Goal: Task Accomplishment & Management: Use online tool/utility

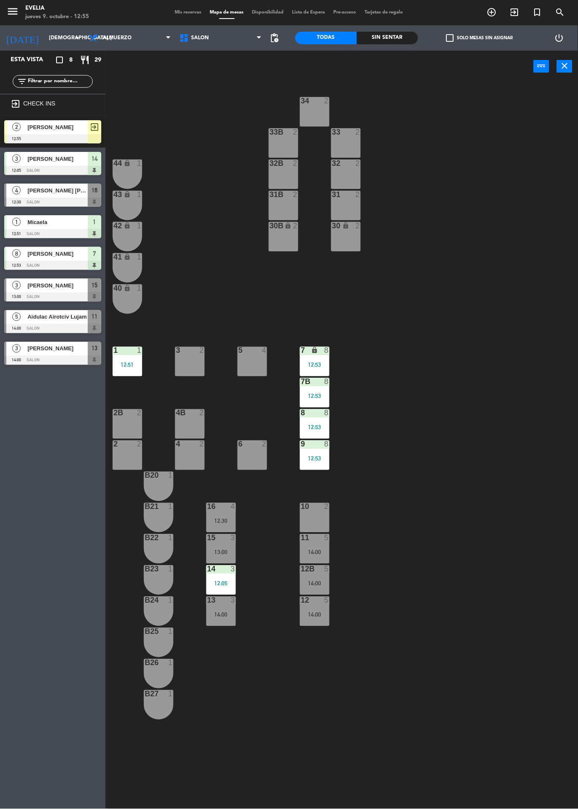
click at [176, 360] on div "3 2" at bounding box center [190, 362] width 30 height 30
click at [63, 123] on span "[PERSON_NAME]" at bounding box center [57, 127] width 60 height 9
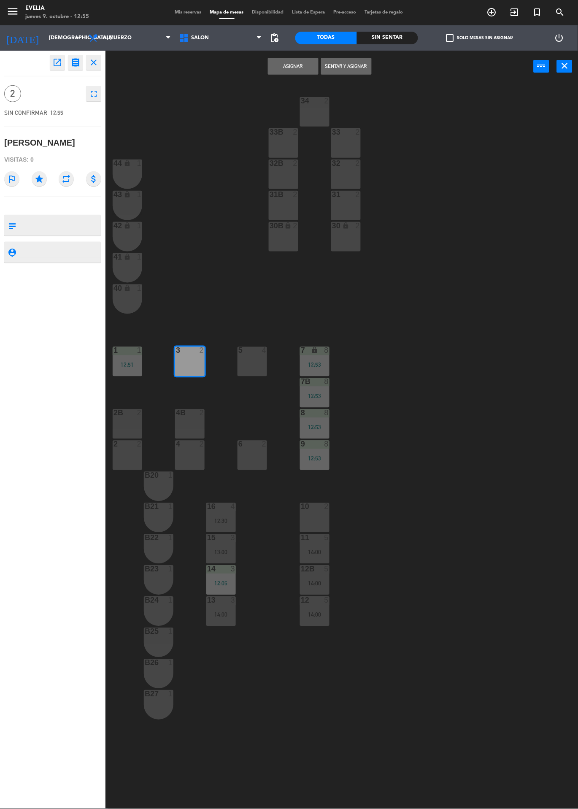
click at [351, 66] on button "Sentar y Asignar" at bounding box center [346, 66] width 51 height 17
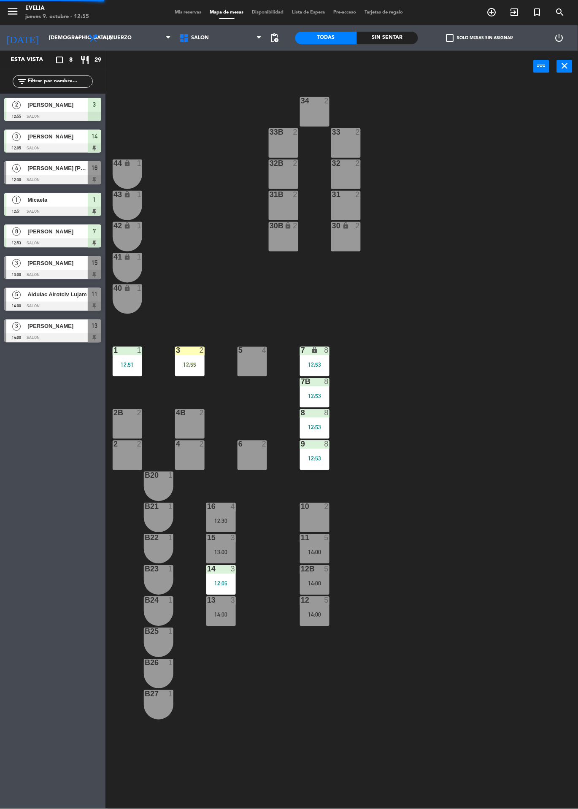
click at [475, 347] on div "34 2 33B 2 33 2 44 lock 1 32B 2 32 2 43 lock 1 31B 2 31 2 42 lock 1 30B lock 2 …" at bounding box center [344, 445] width 467 height 726
click at [36, 266] on span "[PERSON_NAME]" at bounding box center [57, 263] width 60 height 9
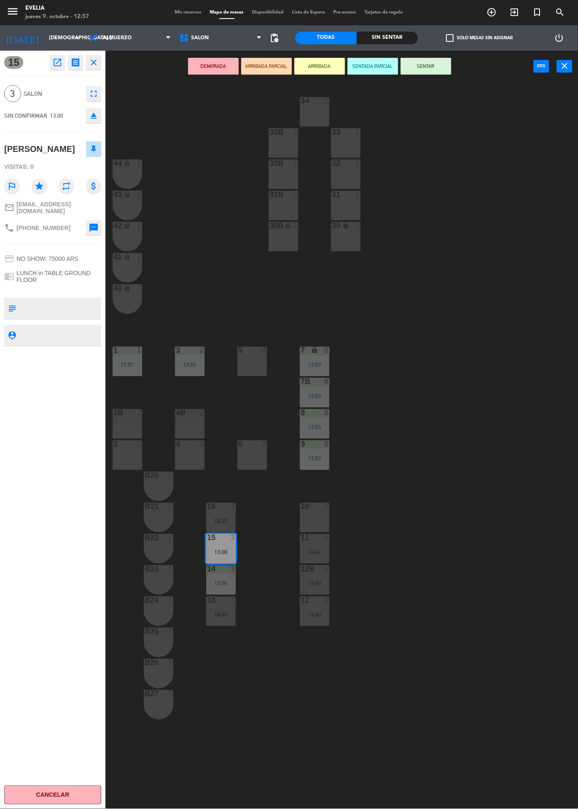
click at [480, 418] on div "34 2 33B 2 33 2 44 lock 1 32B 2 32 2 43 lock 1 31B 2 31 2 42 lock 1 30B lock 2 …" at bounding box center [344, 445] width 467 height 726
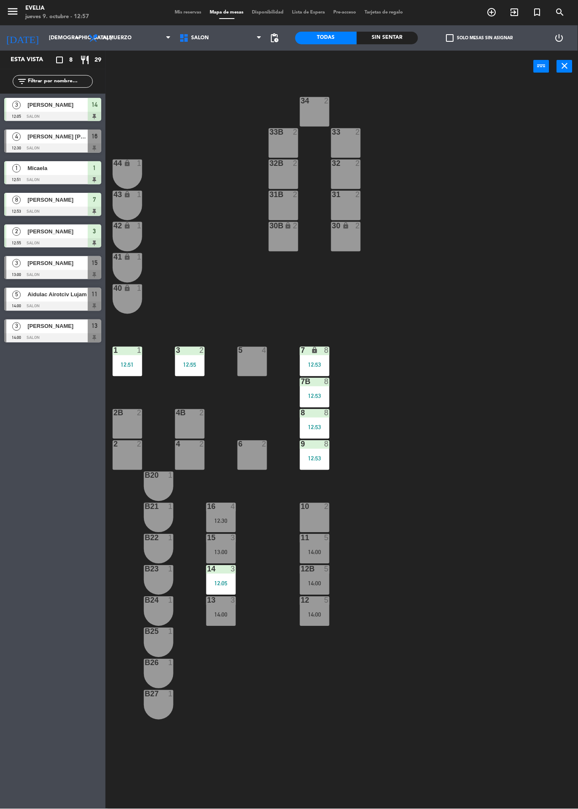
click at [220, 546] on div "15 3 13:00" at bounding box center [221, 549] width 30 height 30
click at [307, 675] on div "34 2 33B 2 33 2 44 lock 1 32B 2 32 2 43 lock 1 31B 2 31 2 42 lock 1 30B lock 2 …" at bounding box center [344, 445] width 467 height 726
click at [221, 580] on div "12:05" at bounding box center [221, 583] width 30 height 6
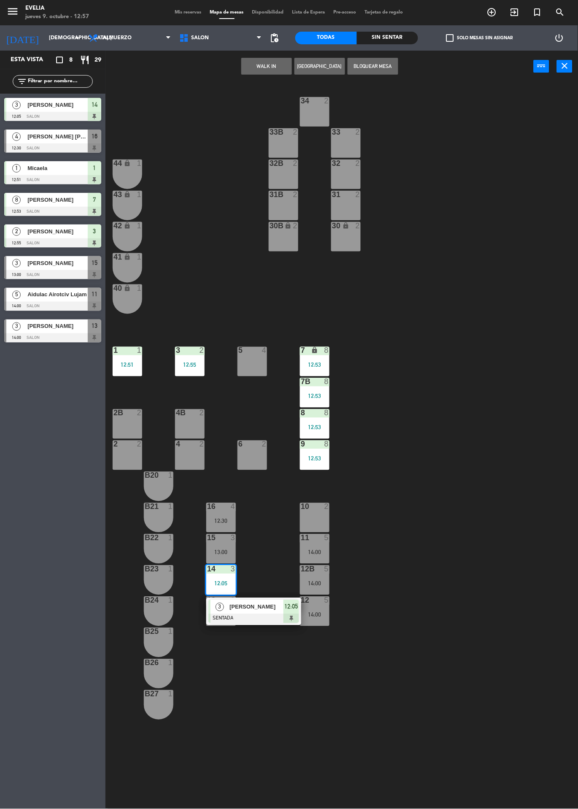
click at [270, 611] on div "[PERSON_NAME]" at bounding box center [256, 607] width 55 height 14
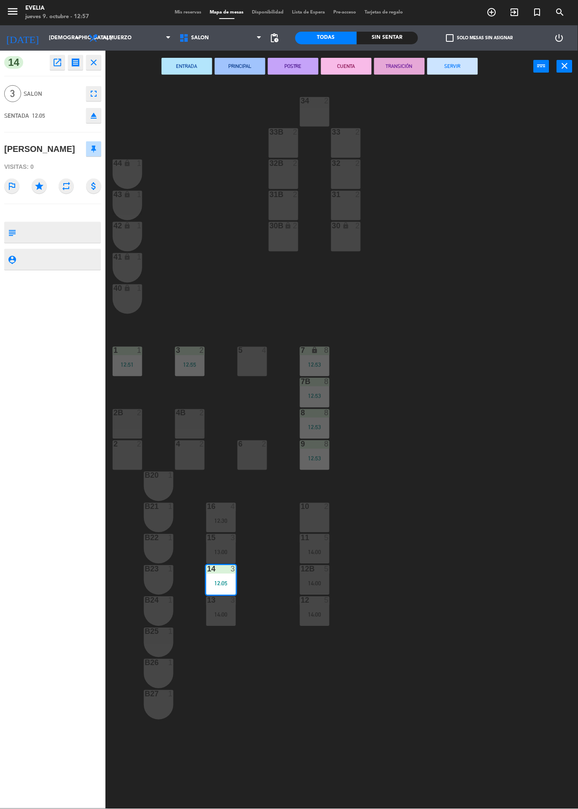
click at [467, 65] on button "SERVIR" at bounding box center [452, 66] width 51 height 17
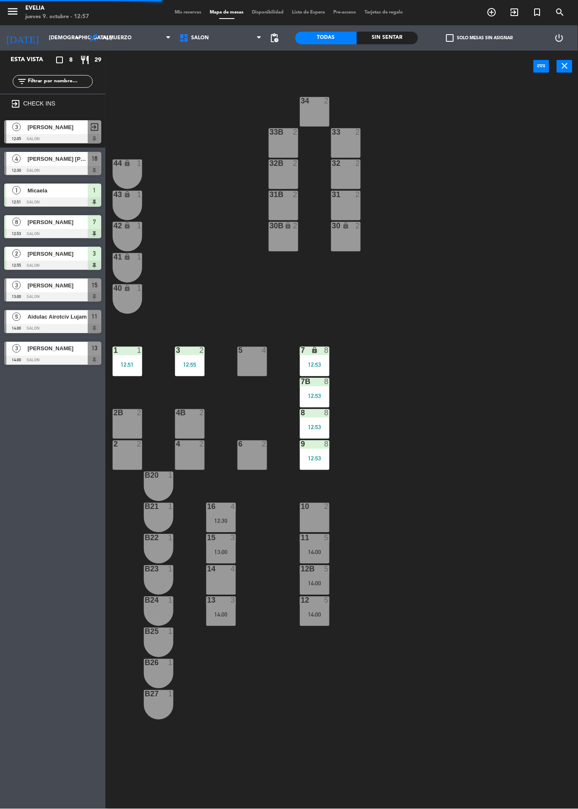
click at [229, 549] on div "13:00" at bounding box center [221, 552] width 30 height 6
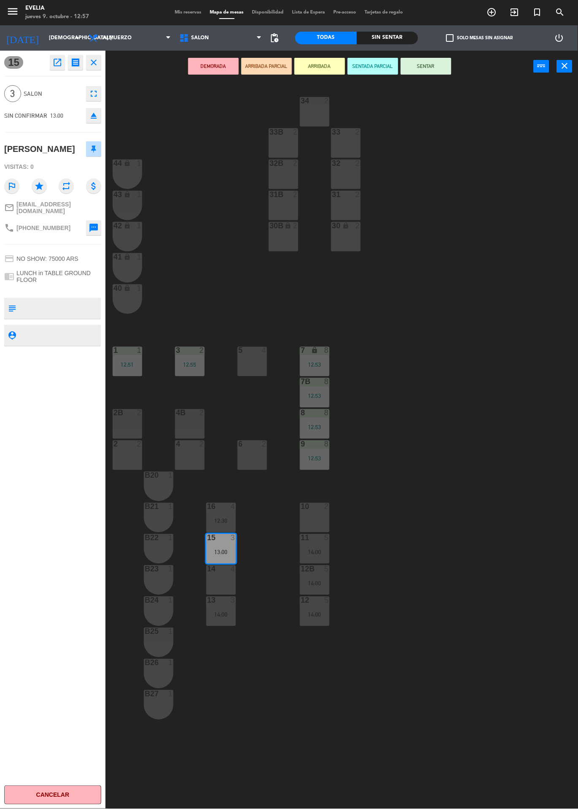
click at [456, 305] on div "34 2 33B 2 33 2 44 lock 1 32B 2 32 2 43 lock 1 31B 2 31 2 42 lock 1 30B lock 2 …" at bounding box center [344, 445] width 467 height 726
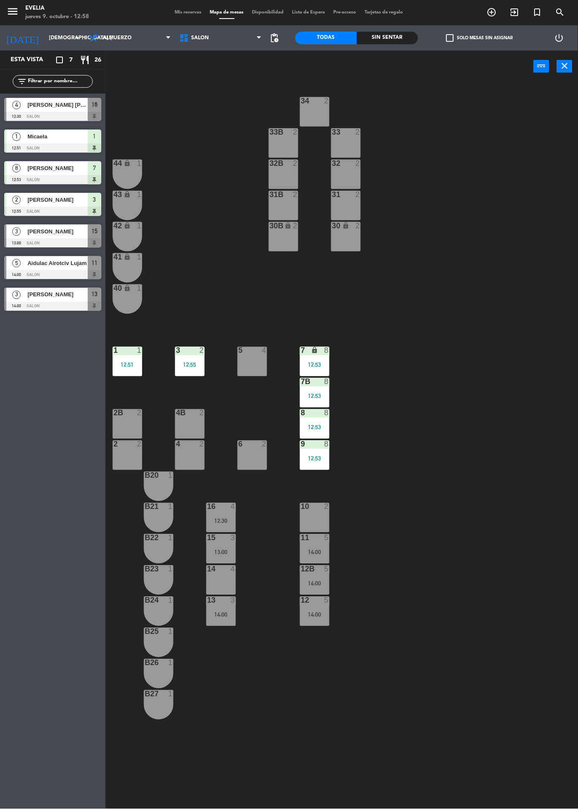
click at [221, 540] on div at bounding box center [221, 538] width 14 height 8
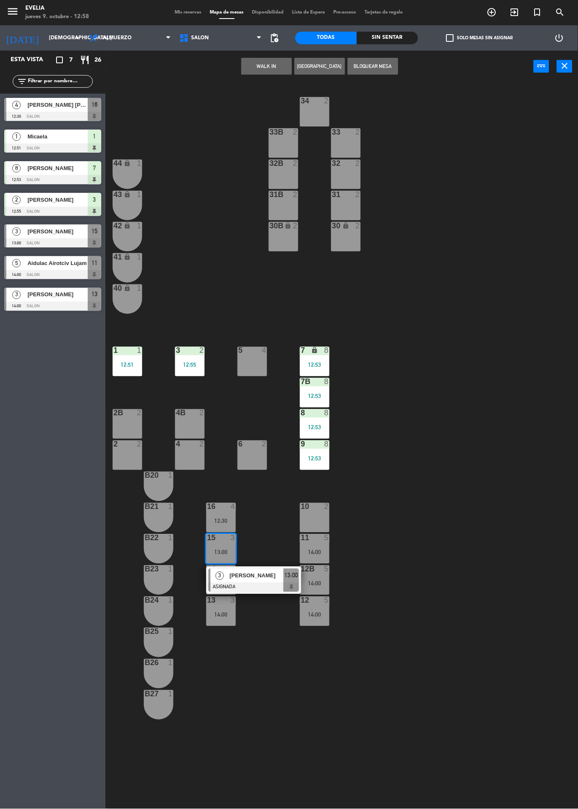
click at [297, 663] on div "34 2 33B 2 33 2 44 lock 1 32B 2 32 2 43 lock 1 31B 2 31 2 42 lock 1 30B lock 2 …" at bounding box center [344, 445] width 467 height 726
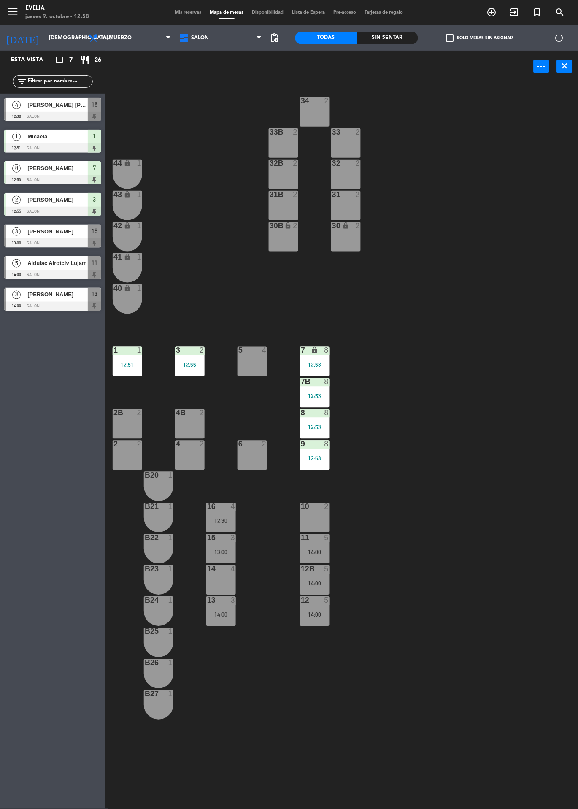
click at [220, 583] on div "14 4" at bounding box center [221, 580] width 30 height 30
click at [227, 541] on div at bounding box center [221, 538] width 14 height 8
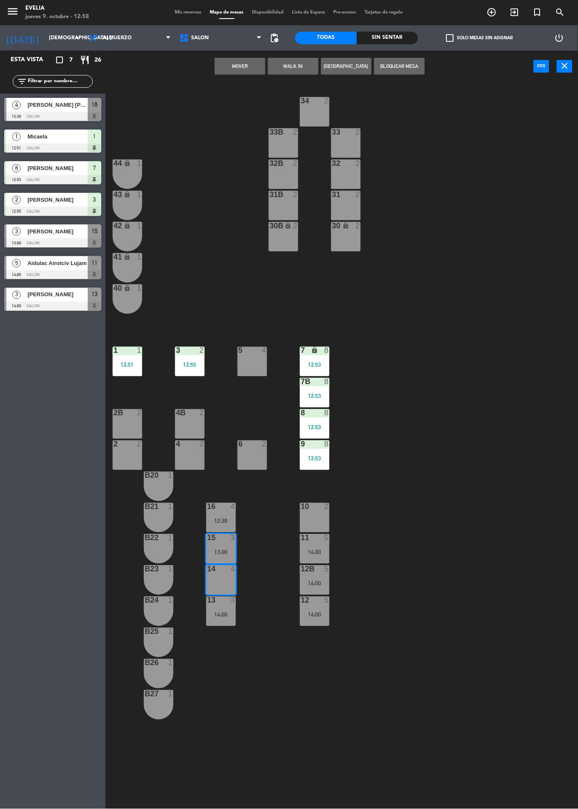
click at [250, 67] on button "Mover" at bounding box center [240, 66] width 51 height 17
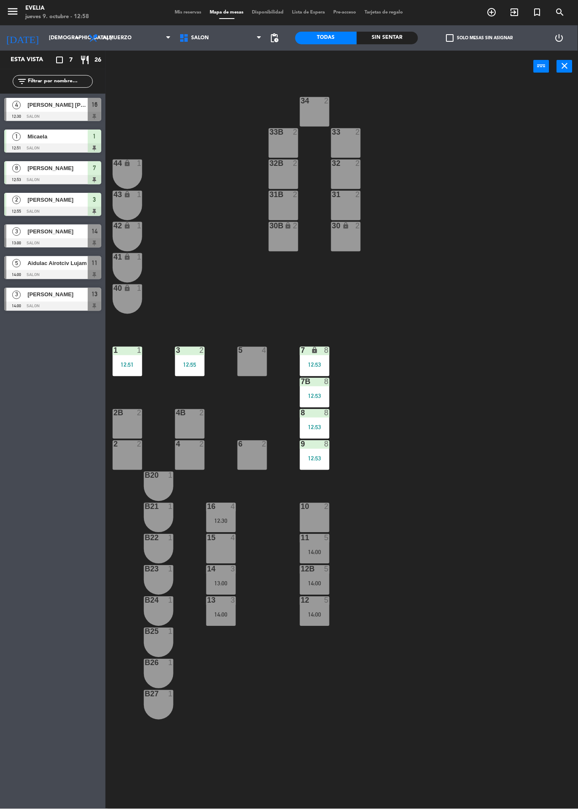
click at [223, 575] on div "14 3 13:00" at bounding box center [221, 580] width 30 height 30
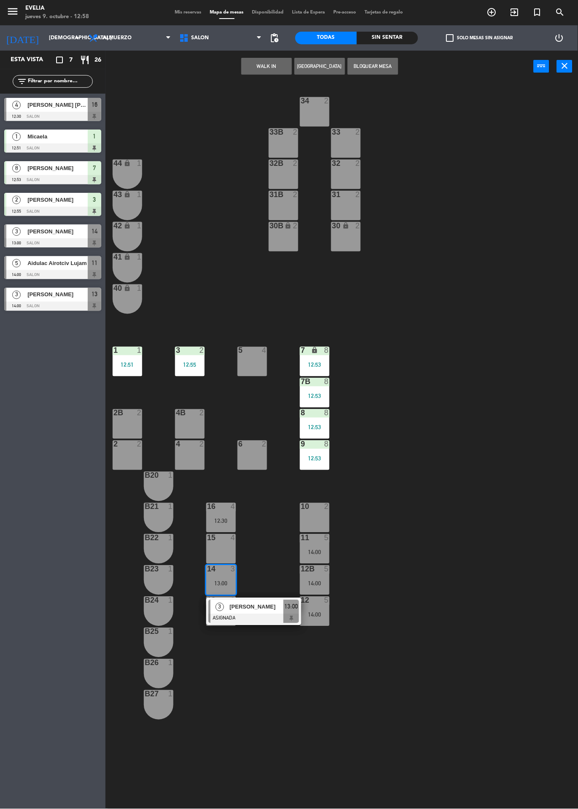
click at [269, 598] on div "3 [PERSON_NAME] ASIGNADA 13:00" at bounding box center [253, 611] width 95 height 27
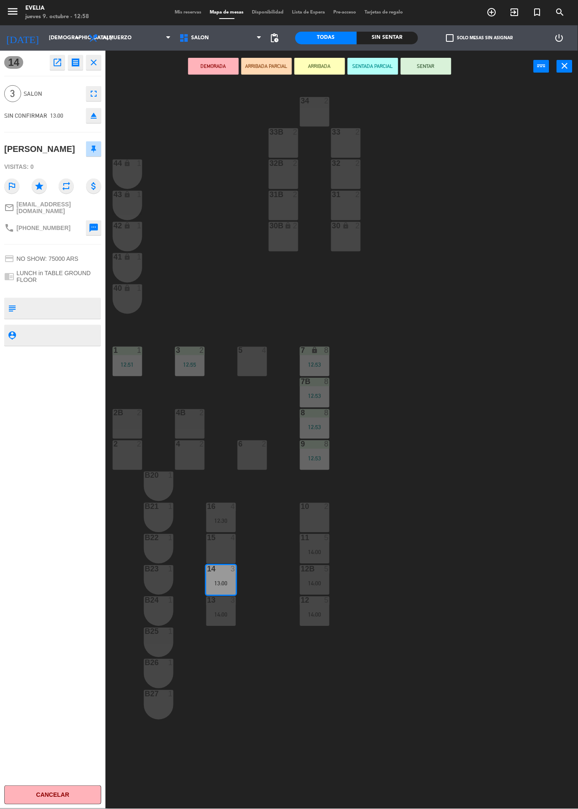
click at [444, 72] on button "SENTAR" at bounding box center [426, 66] width 51 height 17
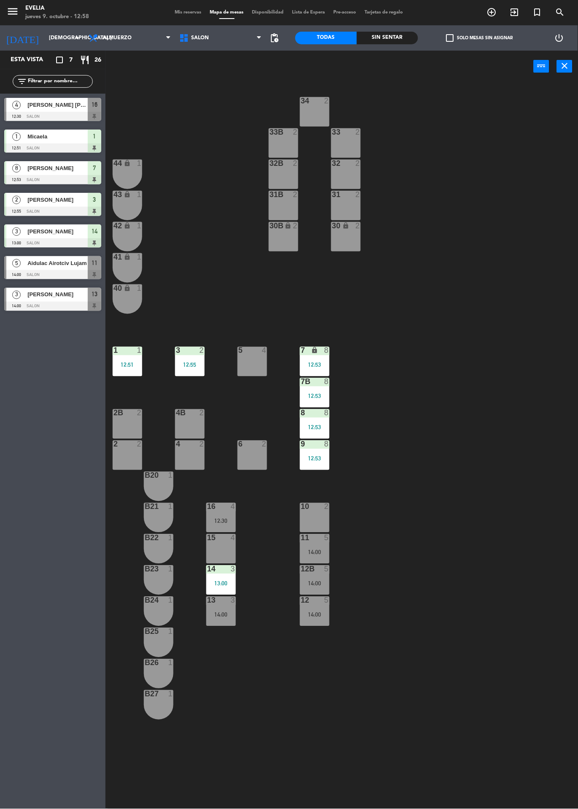
click at [474, 560] on div "34 2 33B 2 33 2 44 lock 1 32B 2 32 2 43 lock 1 31B 2 31 2 42 lock 1 30B lock 2 …" at bounding box center [344, 445] width 467 height 726
click at [329, 600] on div "5" at bounding box center [326, 601] width 5 height 8
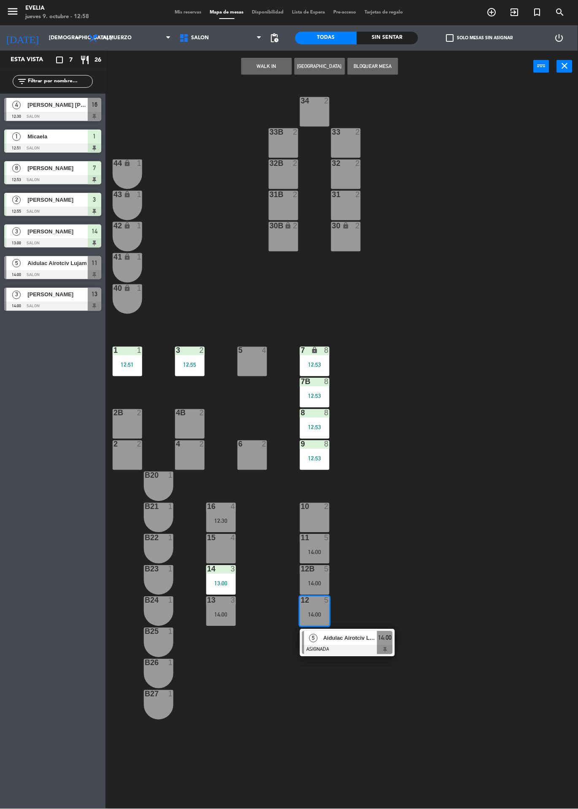
click at [346, 640] on span "Aidulac Airotciv Lujam" at bounding box center [350, 638] width 54 height 9
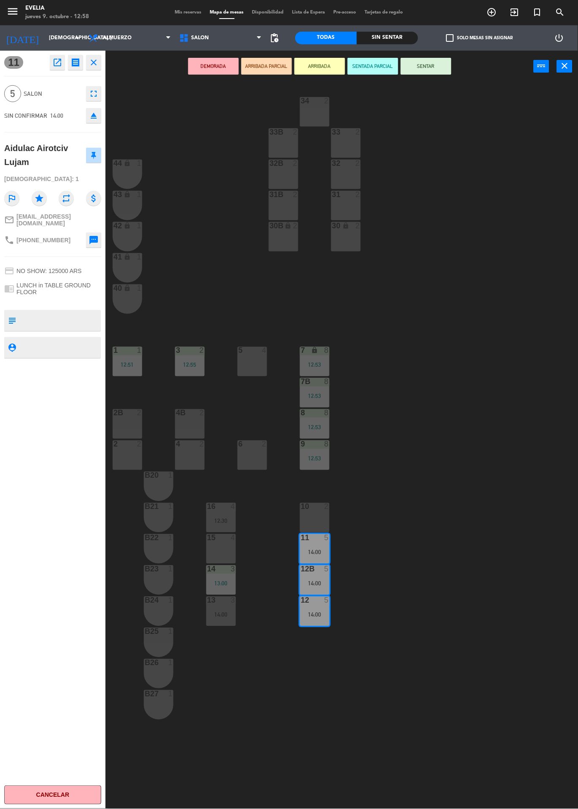
click at [493, 614] on div "34 2 33B 2 33 2 44 lock 1 32B 2 32 2 43 lock 1 31B 2 31 2 42 lock 1 30B lock 2 …" at bounding box center [344, 445] width 467 height 726
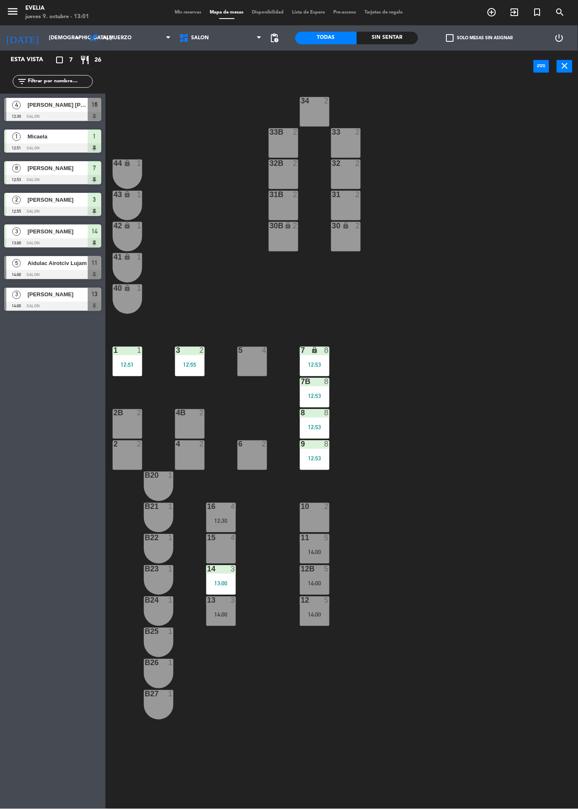
click at [161, 634] on div at bounding box center [159, 632] width 14 height 8
click at [265, 68] on button "WALK IN" at bounding box center [266, 66] width 51 height 17
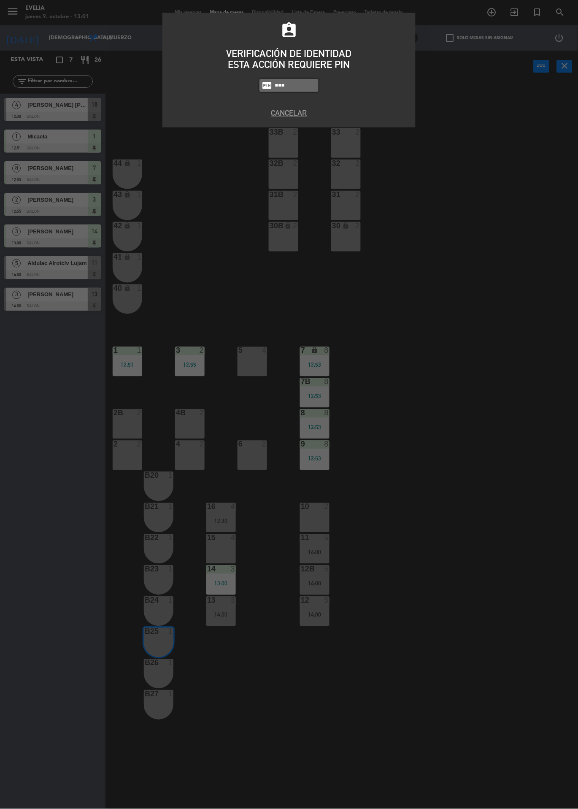
type input "9101"
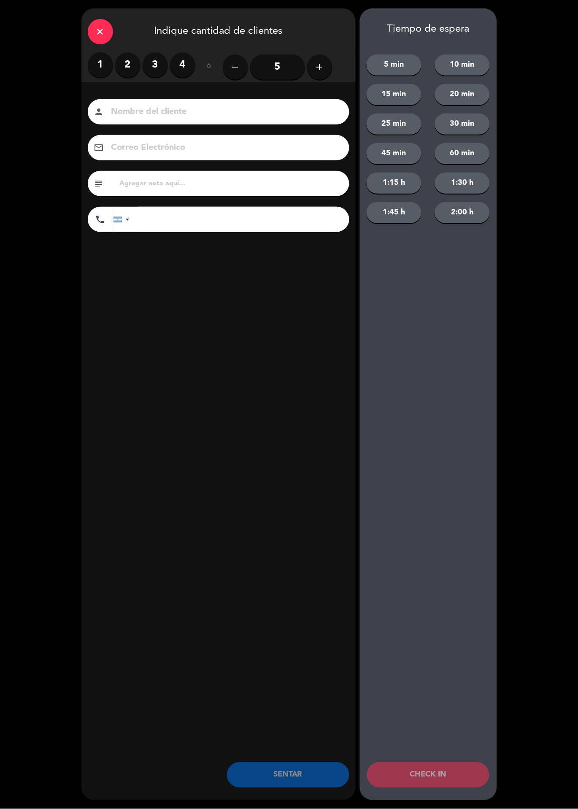
click at [127, 75] on label "2" at bounding box center [127, 64] width 25 height 25
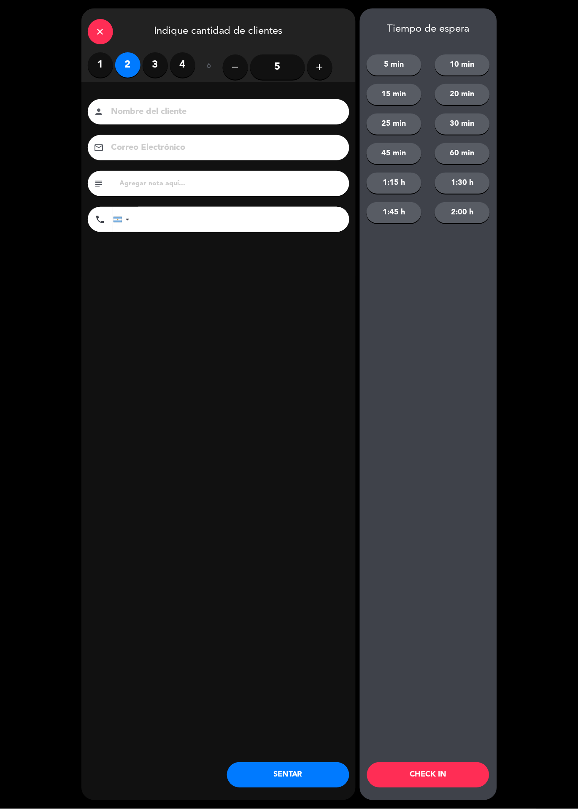
click at [191, 111] on input at bounding box center [225, 112] width 228 height 15
click at [92, 66] on label "1" at bounding box center [100, 64] width 25 height 25
click at [199, 110] on input at bounding box center [225, 112] width 228 height 15
type input "[PERSON_NAME]"
click at [273, 352] on div "close Indique cantidad de clientes 1 2 3 4 ó remove 5 add Nombre del cliente pe…" at bounding box center [218, 404] width 274 height 792
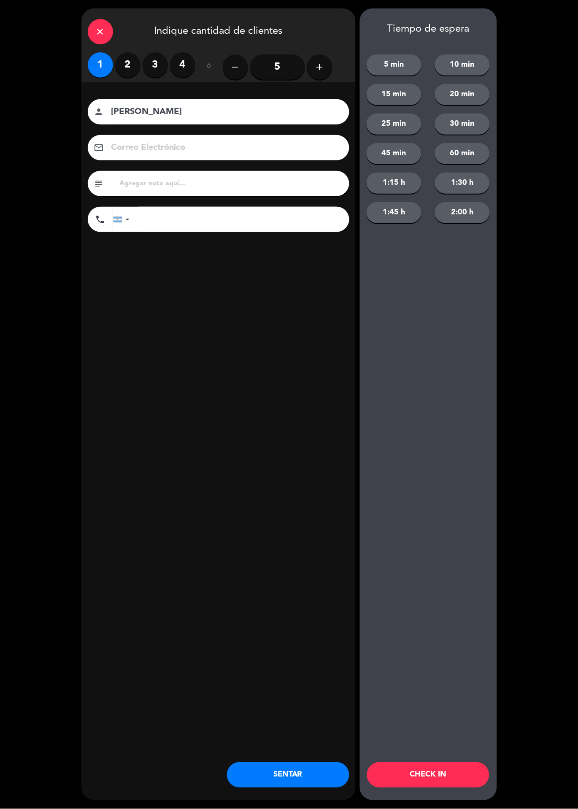
click at [440, 772] on button "CHECK IN" at bounding box center [428, 774] width 122 height 25
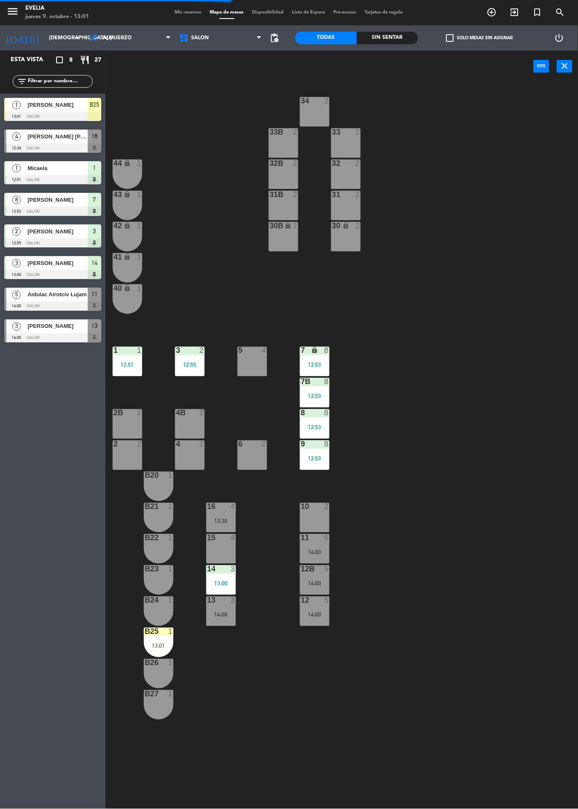
click at [150, 644] on div "13:01" at bounding box center [159, 646] width 30 height 6
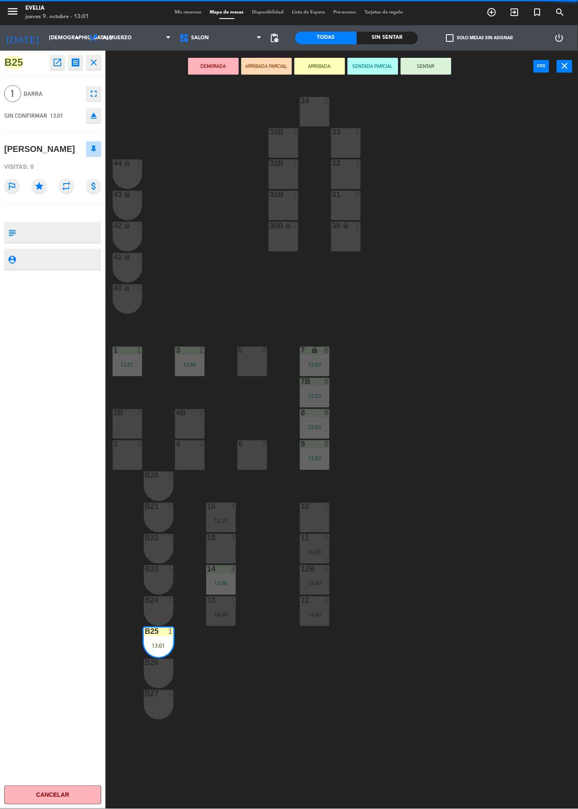
click at [446, 59] on button "SENTAR" at bounding box center [426, 66] width 51 height 17
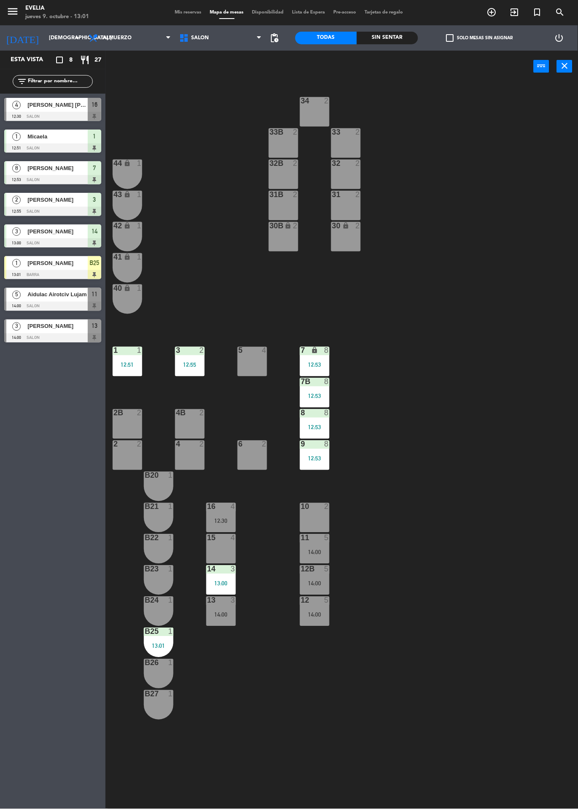
click at [490, 526] on div "34 2 33B 2 33 2 44 lock 1 32B 2 32 2 43 lock 1 31B 2 31 2 42 lock 1 30B lock 2 …" at bounding box center [344, 445] width 467 height 726
